Goal: Transaction & Acquisition: Subscribe to service/newsletter

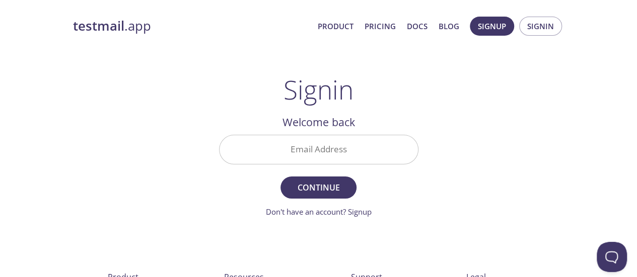
click at [216, 49] on div "testmail .app Product Pricing Docs Blog Signup Signin Signin Welcome back Email…" at bounding box center [319, 220] width 516 height 420
click at [251, 39] on div "testmail .app Product Pricing Docs Blog Signup Signin" at bounding box center [318, 26] width 491 height 32
click at [388, 83] on div "Signin Welcome back Email Address Continue Don't have an account? Signup Check …" at bounding box center [318, 147] width 199 height 144
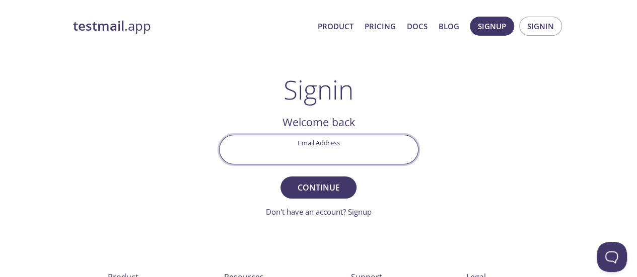
click at [323, 154] on input "Email Address" at bounding box center [319, 149] width 198 height 29
drag, startPoint x: 306, startPoint y: 153, endPoint x: 296, endPoint y: 150, distance: 10.5
click at [306, 153] on input "Email Address" at bounding box center [319, 149] width 198 height 29
click at [184, 103] on div "testmail .app Product Pricing Docs Blog Signup Signin Signin Welcome back Email…" at bounding box center [319, 220] width 516 height 420
click at [331, 152] on input "Email Address" at bounding box center [319, 149] width 198 height 29
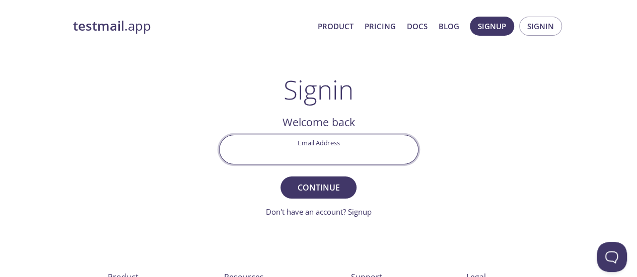
paste input "[EMAIL_ADDRESS][DOMAIN_NAME]"
type input "[EMAIL_ADDRESS][DOMAIN_NAME]"
click at [226, 189] on form "Email Address [EMAIL_ADDRESS][DOMAIN_NAME] Continue Don't have an account? Sign…" at bounding box center [318, 176] width 199 height 83
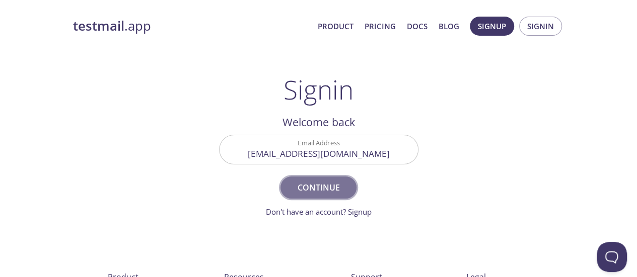
click at [312, 191] on span "Continue" at bounding box center [318, 188] width 53 height 14
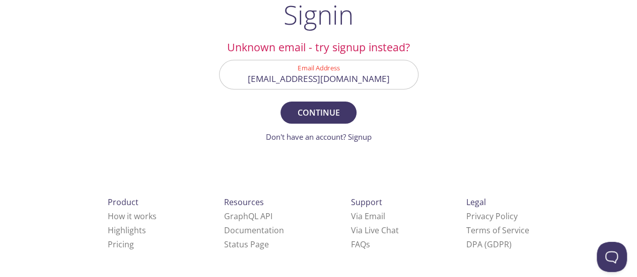
scroll to position [77, 0]
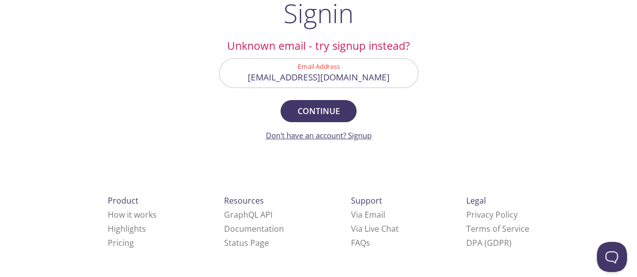
click at [362, 132] on link "Don't have an account? Signup" at bounding box center [319, 135] width 106 height 10
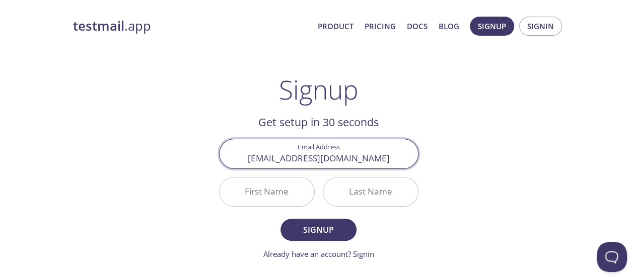
type input "[EMAIL_ADDRESS][DOMAIN_NAME]"
click at [280, 219] on button "Signup" at bounding box center [318, 230] width 76 height 22
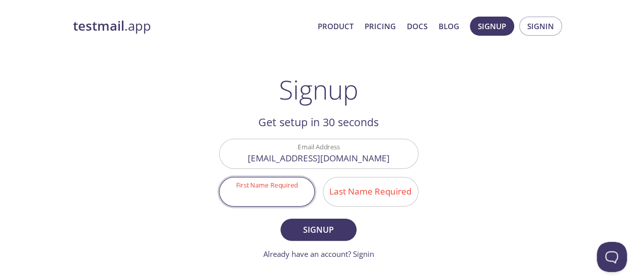
click at [258, 189] on input "First Name Required" at bounding box center [267, 192] width 95 height 29
type input "Intake"
click at [368, 191] on input "Last Name Required" at bounding box center [370, 192] width 95 height 29
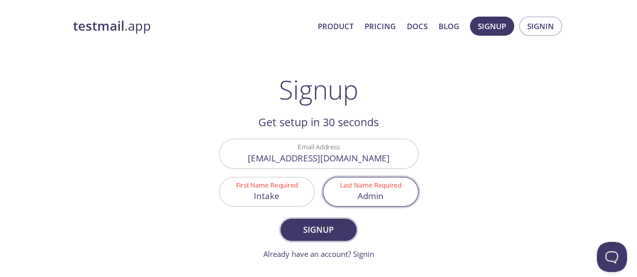
type input "Admin"
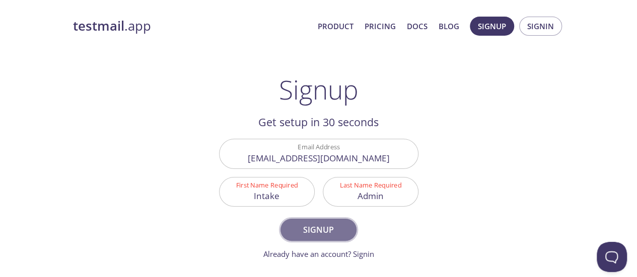
click at [313, 230] on span "Signup" at bounding box center [318, 230] width 53 height 14
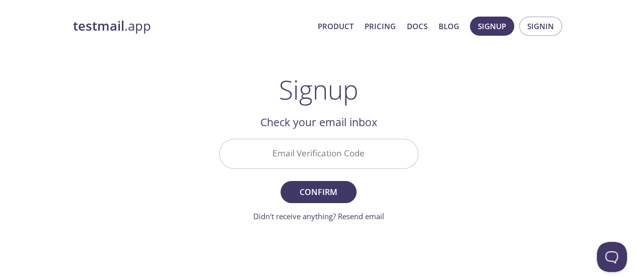
click at [334, 149] on input "Email Verification Code" at bounding box center [319, 153] width 198 height 29
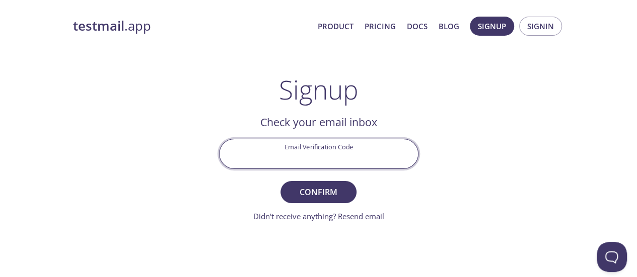
type input "v"
paste input "USEDA41"
type input "USEDA41"
click at [327, 189] on span "Confirm" at bounding box center [318, 192] width 53 height 14
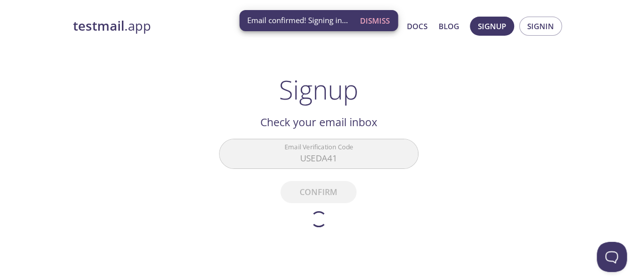
click at [224, 70] on div "testmail .app Product Pricing Docs Blog Signup Signin Signup Get setup in 30 se…" at bounding box center [319, 225] width 516 height 430
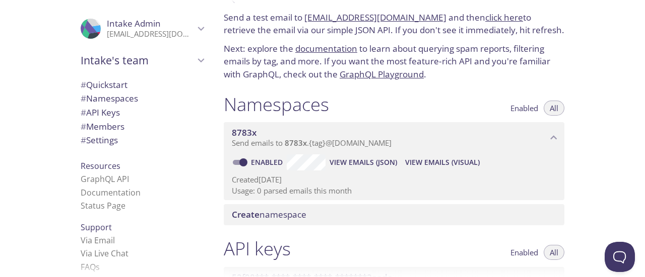
scroll to position [50, 0]
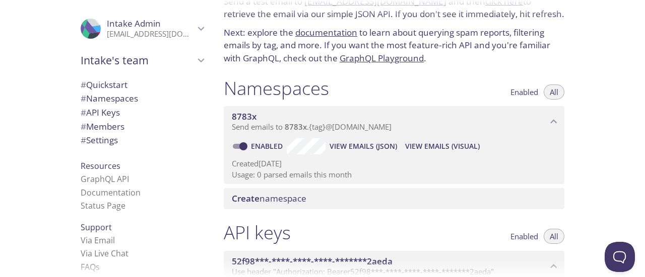
click at [306, 81] on h1 "Namespaces" at bounding box center [276, 88] width 105 height 23
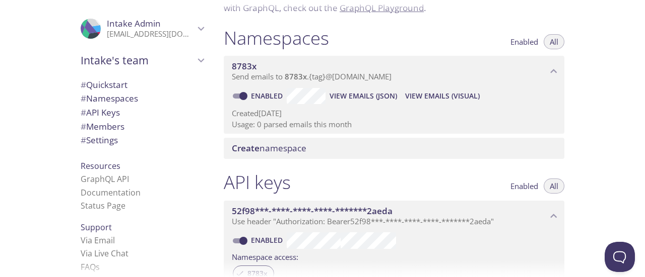
drag, startPoint x: 334, startPoint y: 32, endPoint x: 235, endPoint y: 38, distance: 99.9
click at [235, 38] on div "Namespaces Enabled All" at bounding box center [394, 39] width 340 height 25
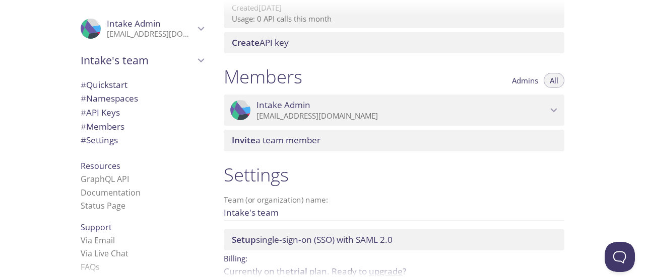
scroll to position [438, 0]
